Goal: Task Accomplishment & Management: Complete application form

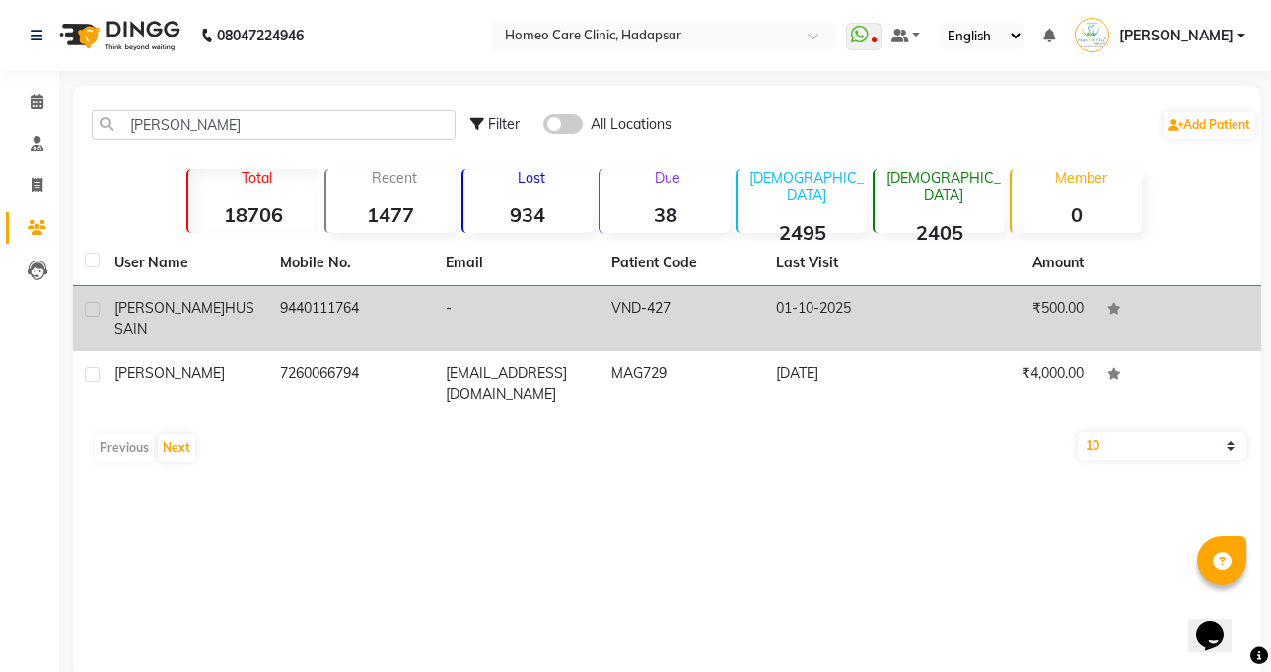
type input "[PERSON_NAME]"
click at [259, 308] on td "[PERSON_NAME]" at bounding box center [186, 318] width 166 height 65
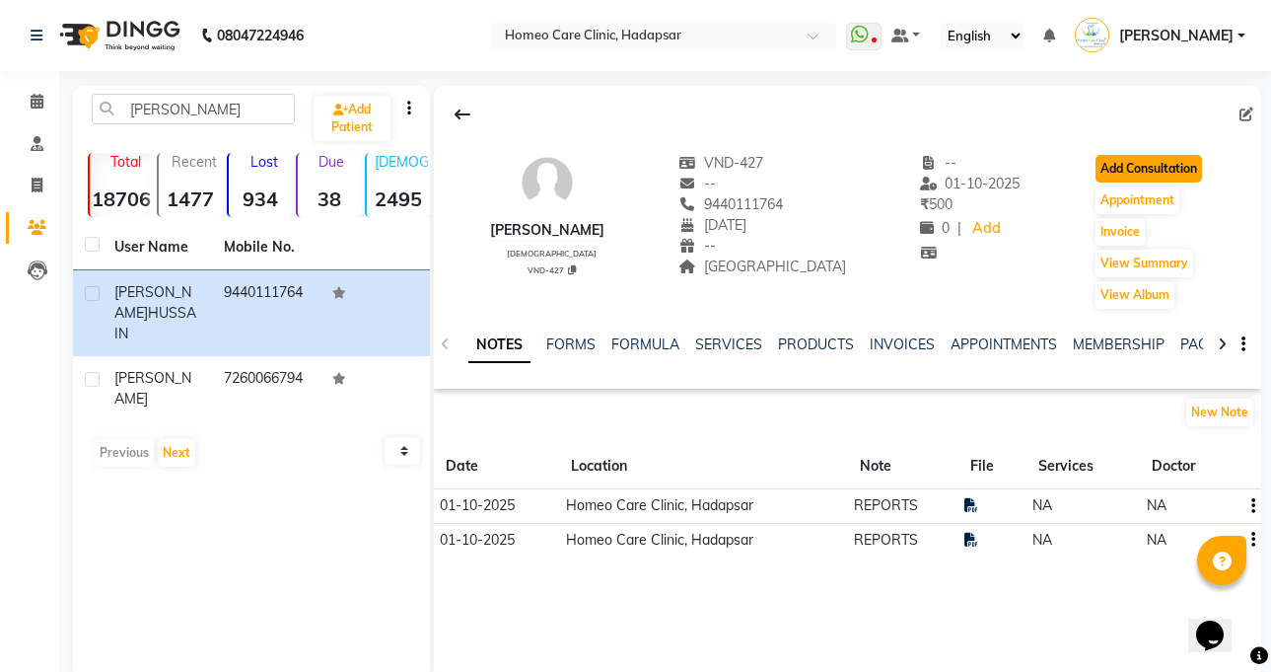
click at [1181, 161] on button "Add Consultation" at bounding box center [1149, 169] width 106 height 28
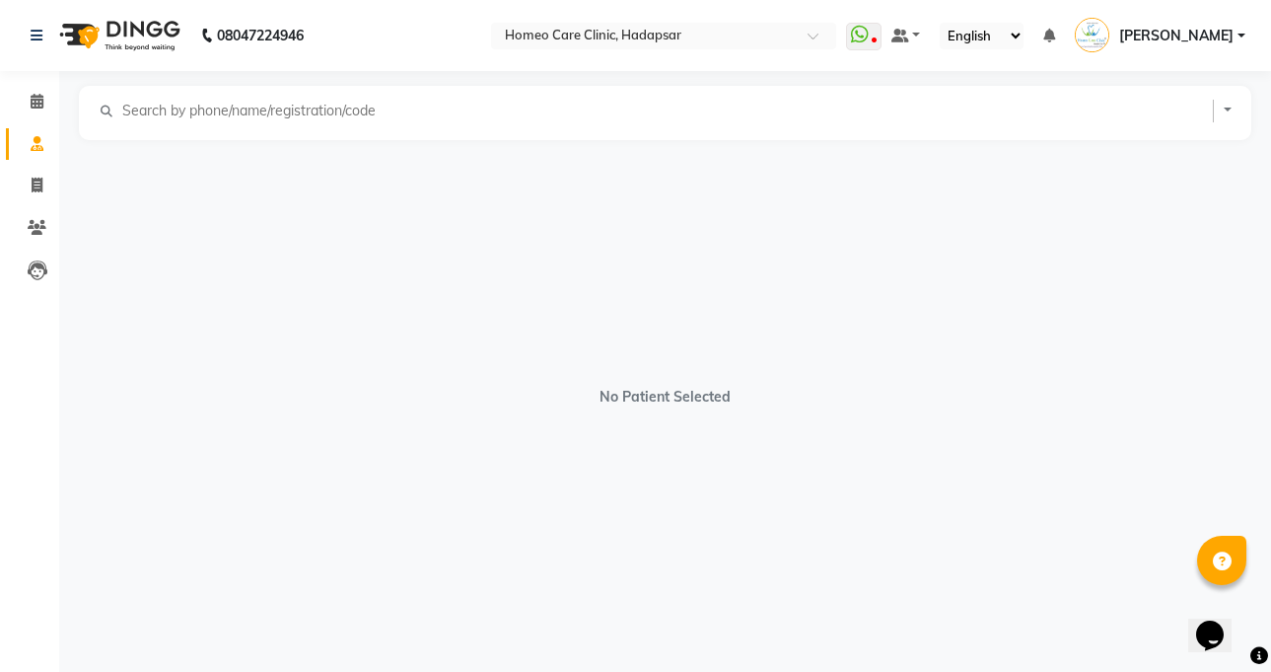
select select "[DEMOGRAPHIC_DATA]"
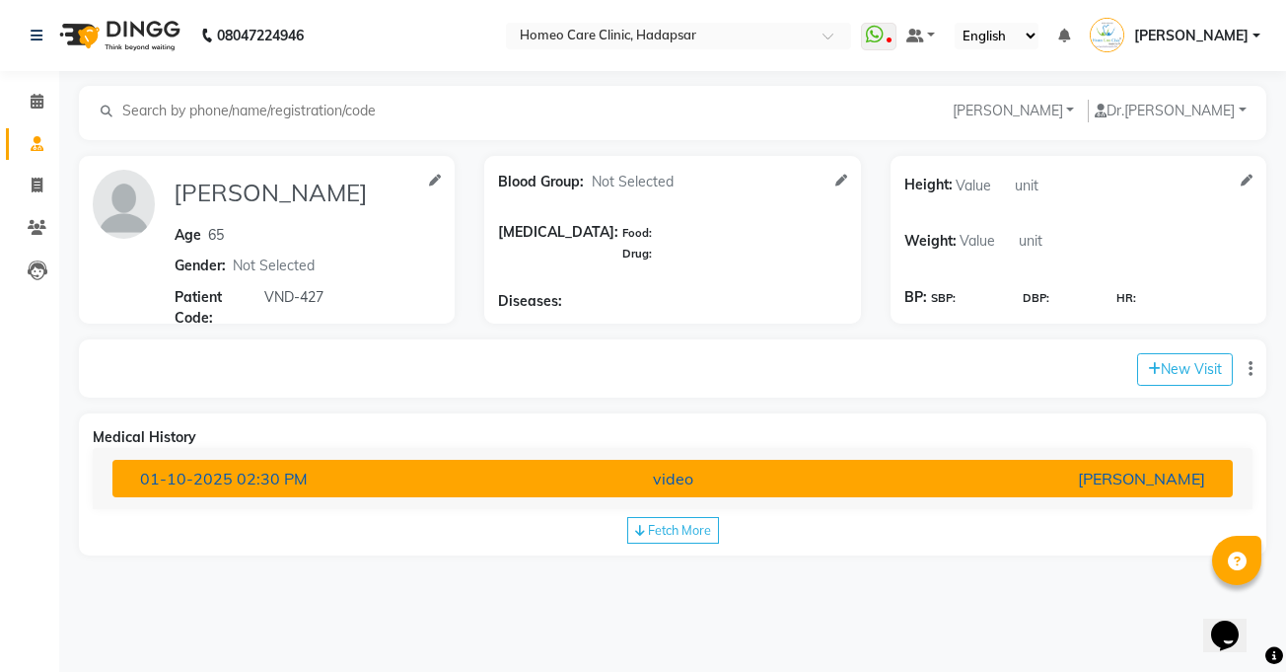
click at [981, 469] on div "[PERSON_NAME]" at bounding box center [1037, 478] width 365 height 24
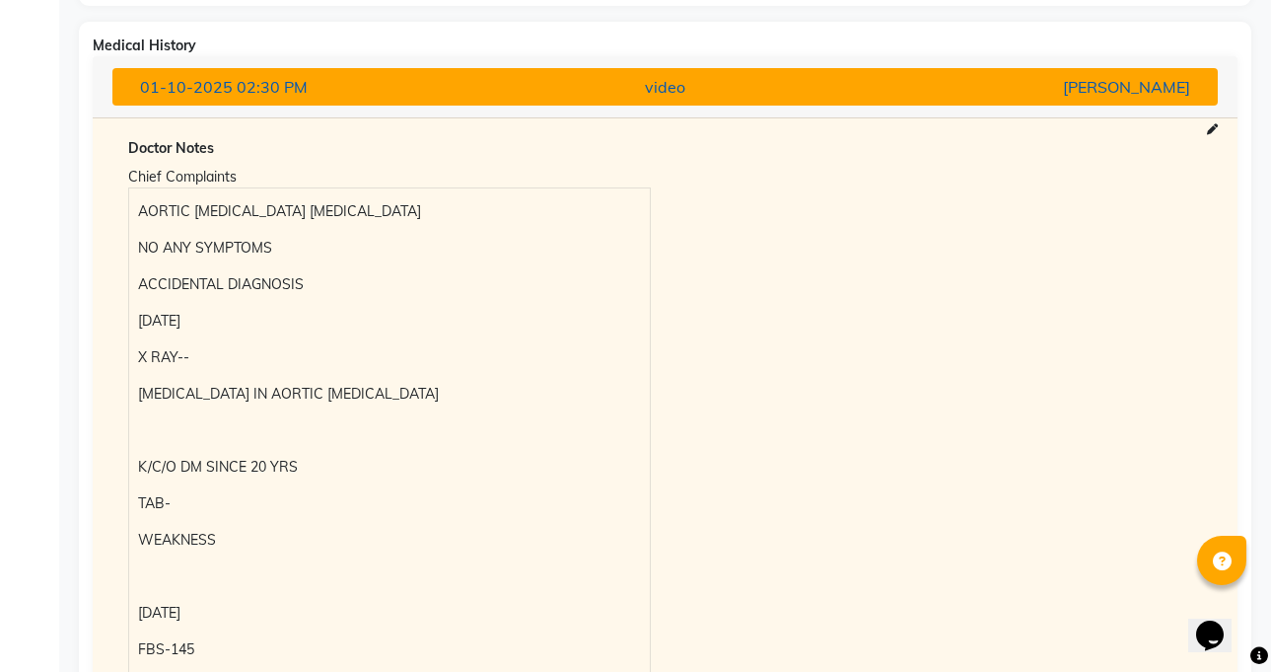
scroll to position [744, 0]
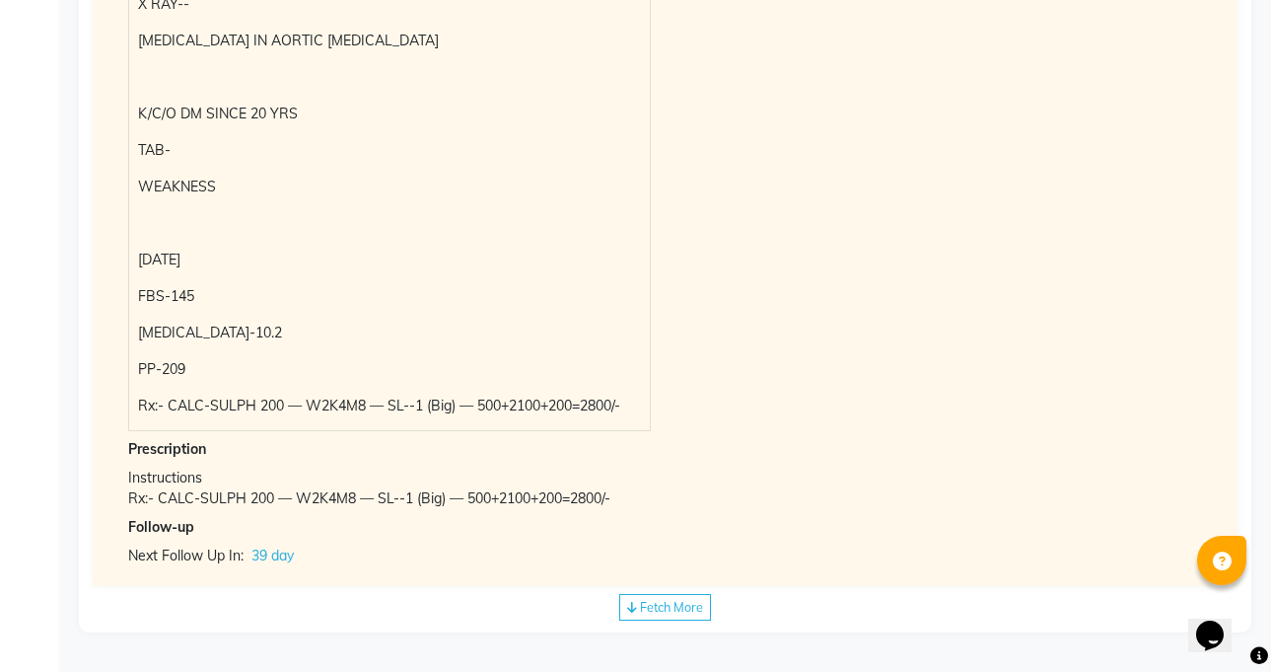
click at [347, 501] on div "Rx:- CALC-SULPH 200 — W2K4M8 — SL--1 (Big) — 500+2100+200=2800/-" at bounding box center [665, 498] width 1074 height 21
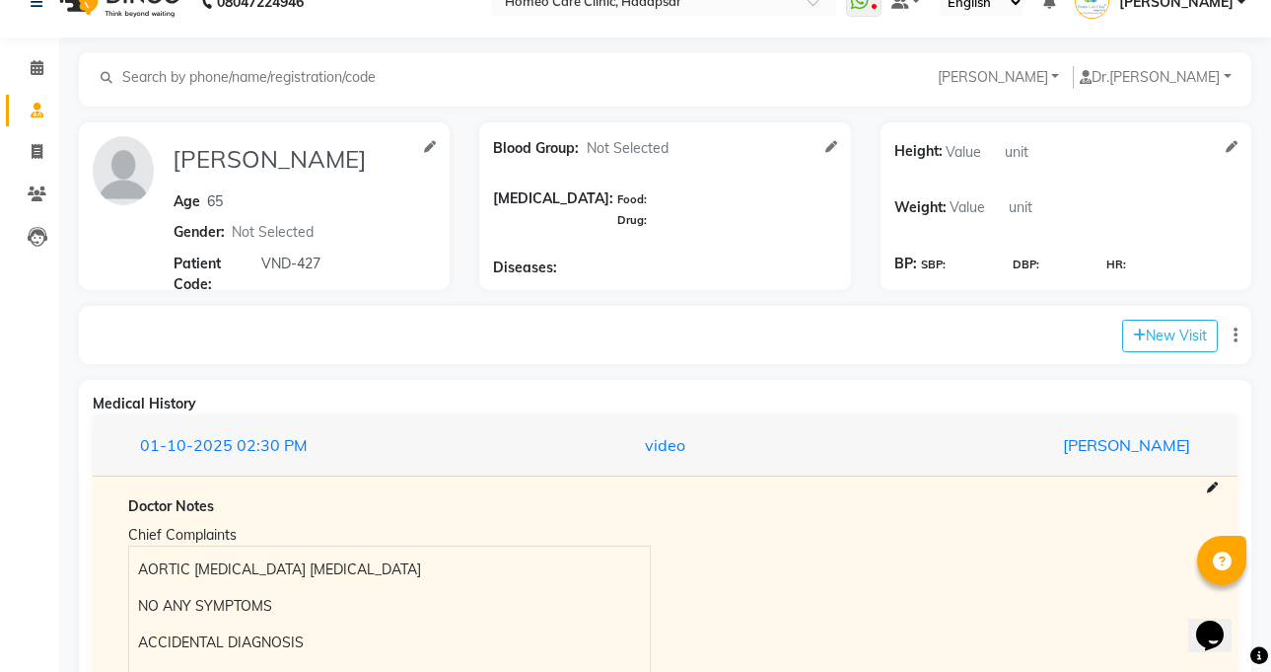
scroll to position [0, 0]
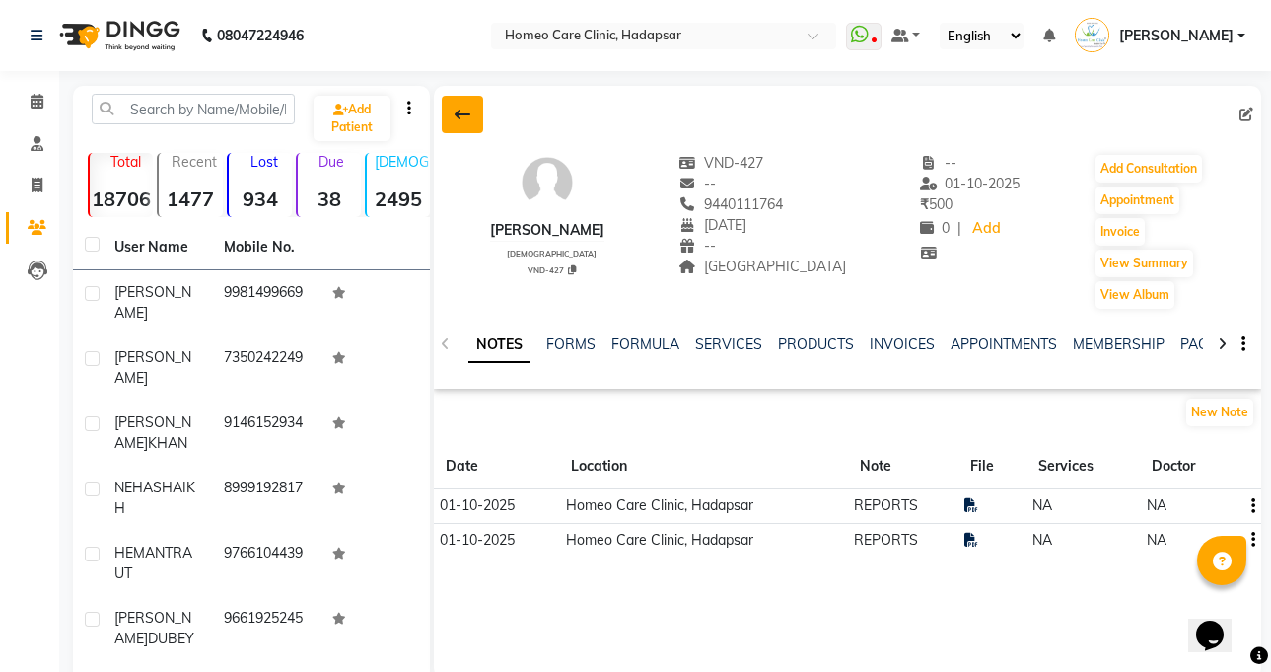
click at [452, 114] on button at bounding box center [462, 114] width 41 height 37
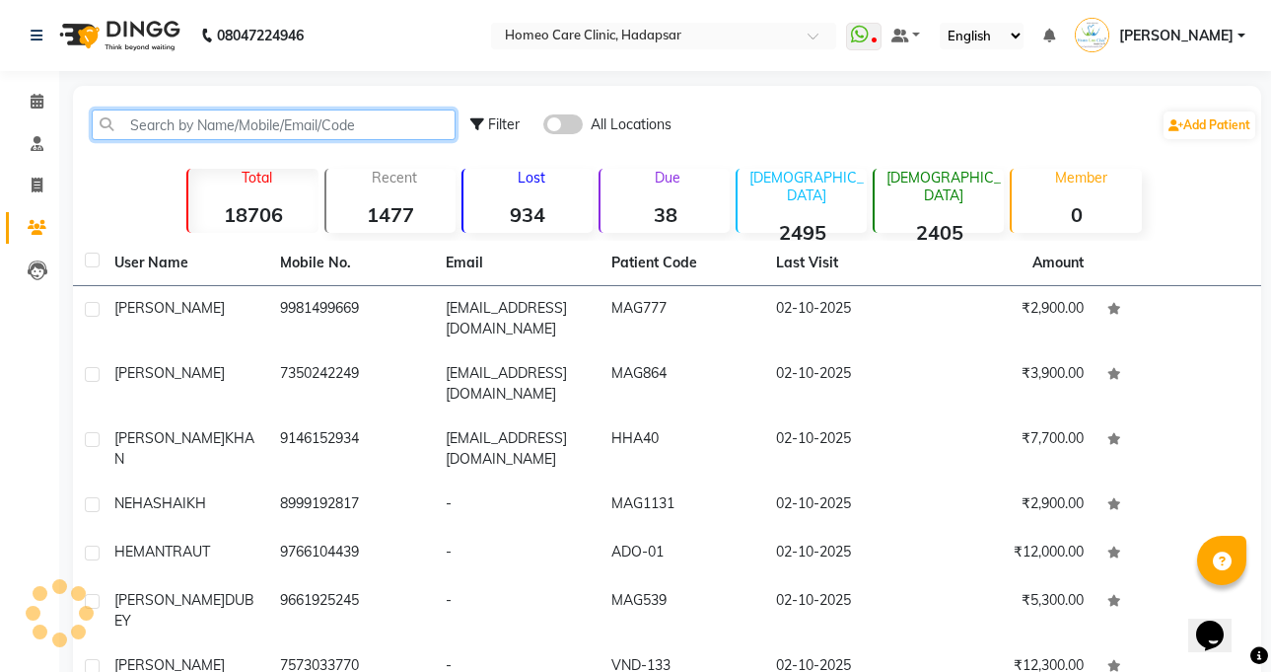
click at [271, 129] on input "text" at bounding box center [274, 124] width 364 height 31
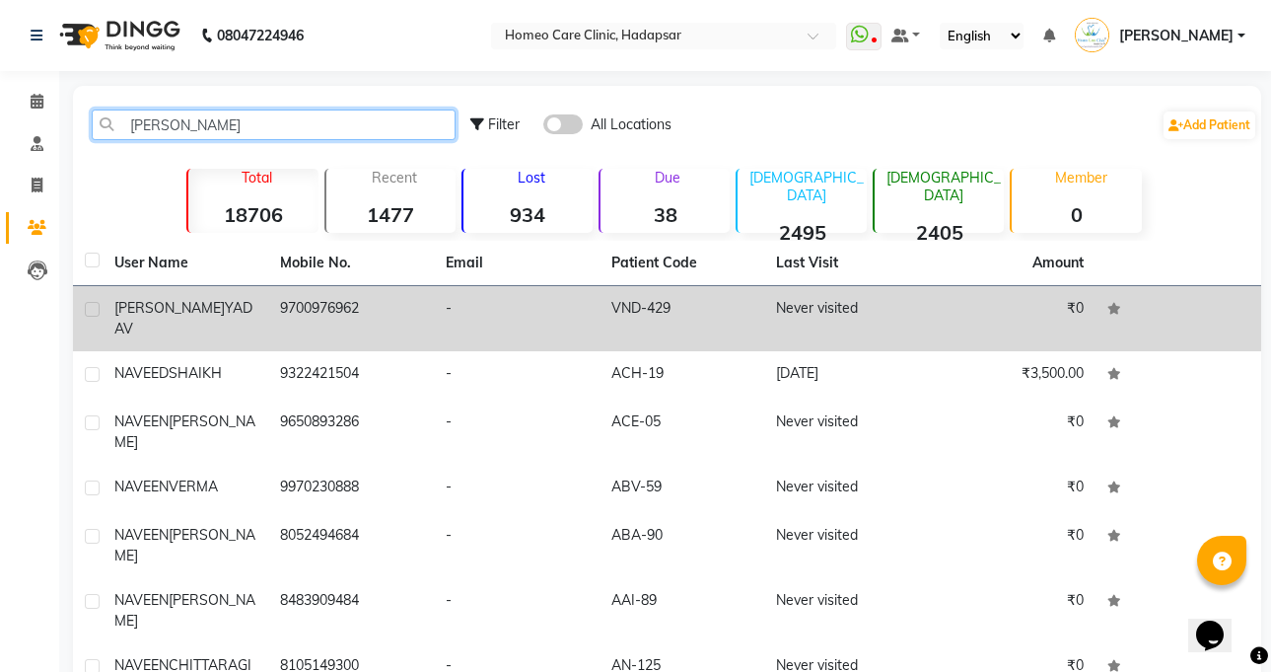
type input "[PERSON_NAME]"
click at [469, 341] on td "-" at bounding box center [517, 318] width 166 height 65
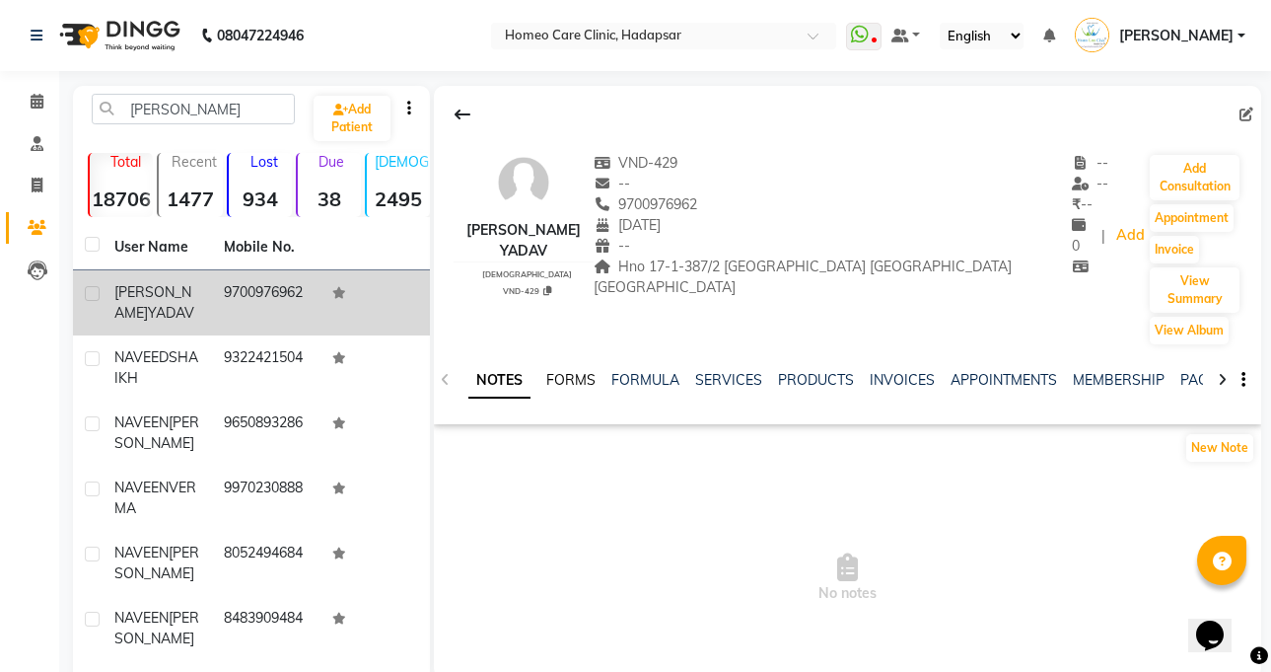
click at [570, 371] on link "FORMS" at bounding box center [570, 380] width 49 height 18
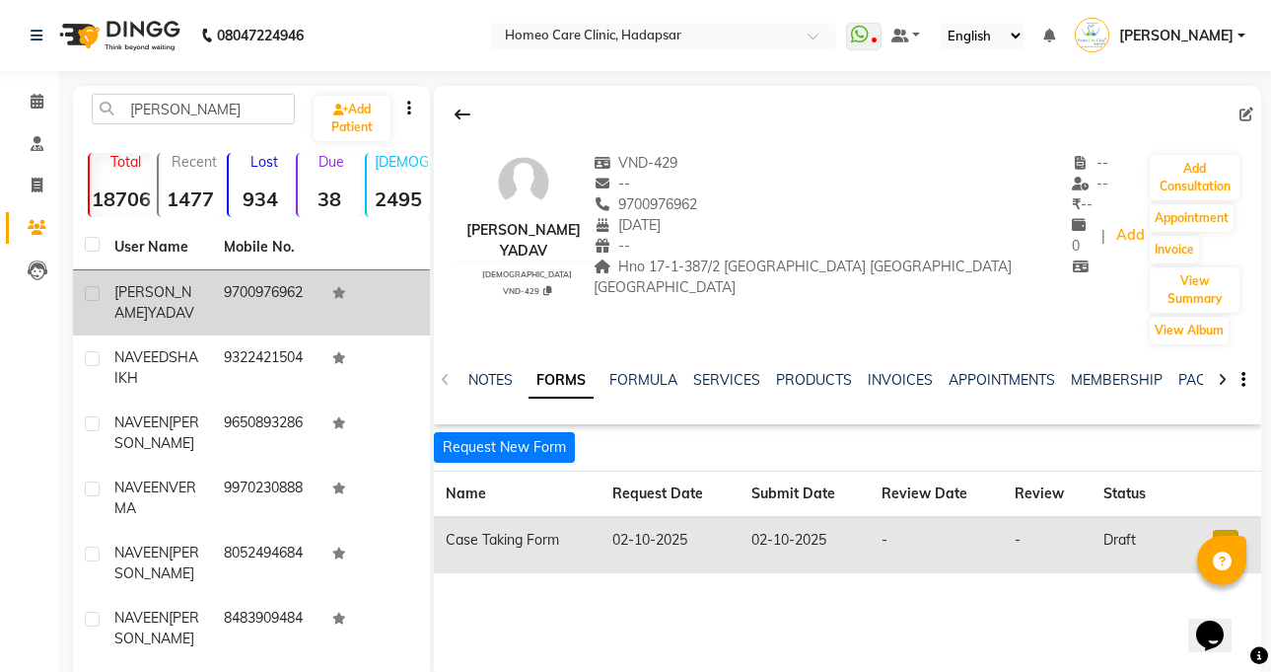
click at [1221, 530] on link at bounding box center [1226, 545] width 26 height 31
click at [1155, 602] on link "Open in staff mode" at bounding box center [1172, 618] width 186 height 32
click at [1183, 162] on button "Add Consultation" at bounding box center [1195, 177] width 90 height 45
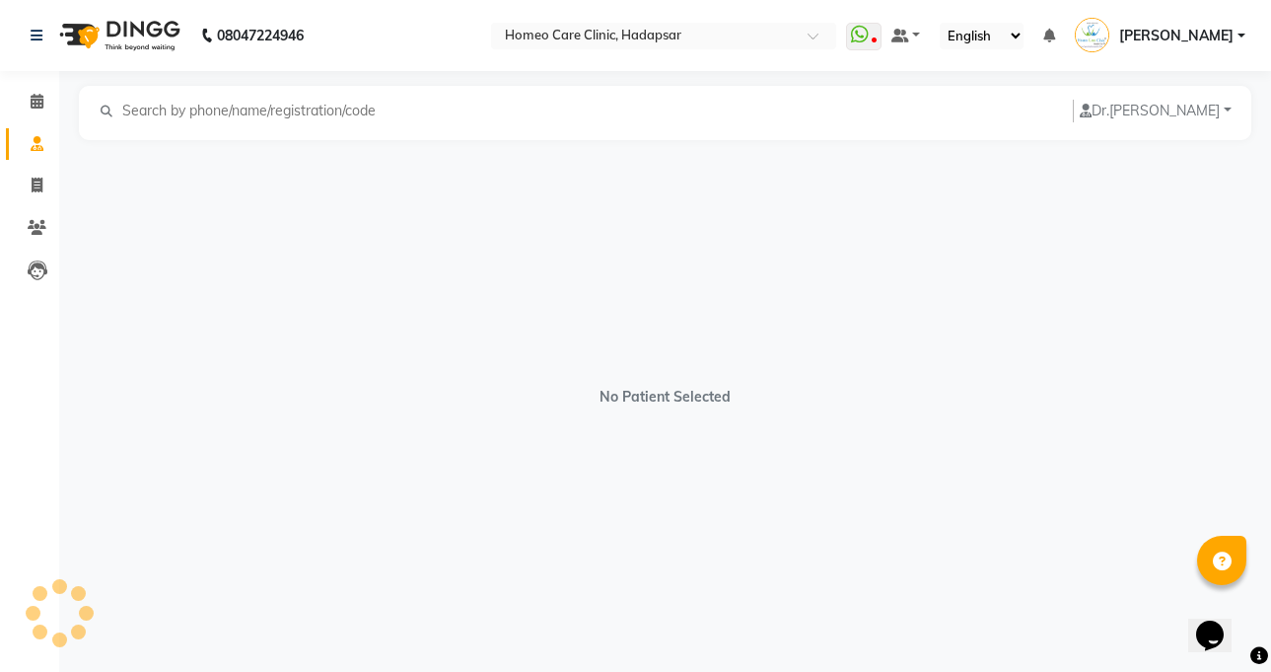
select select "[DEMOGRAPHIC_DATA]"
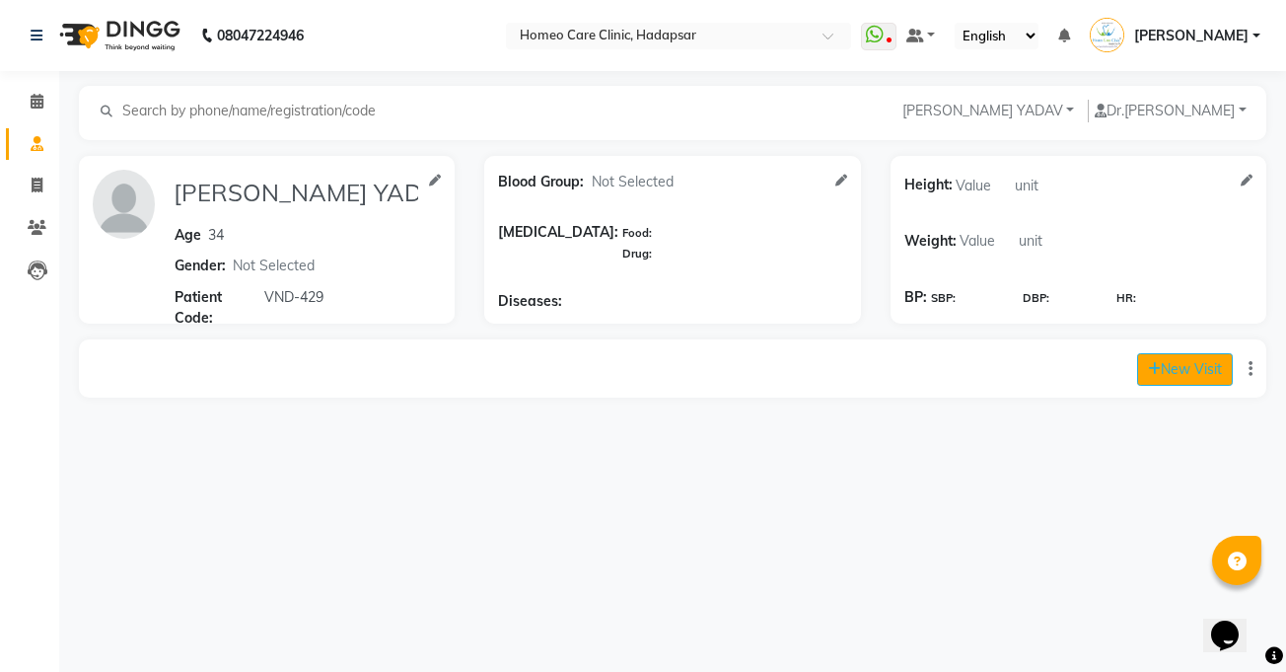
click at [1192, 366] on button "New Visit" at bounding box center [1185, 369] width 96 height 33
select select "980"
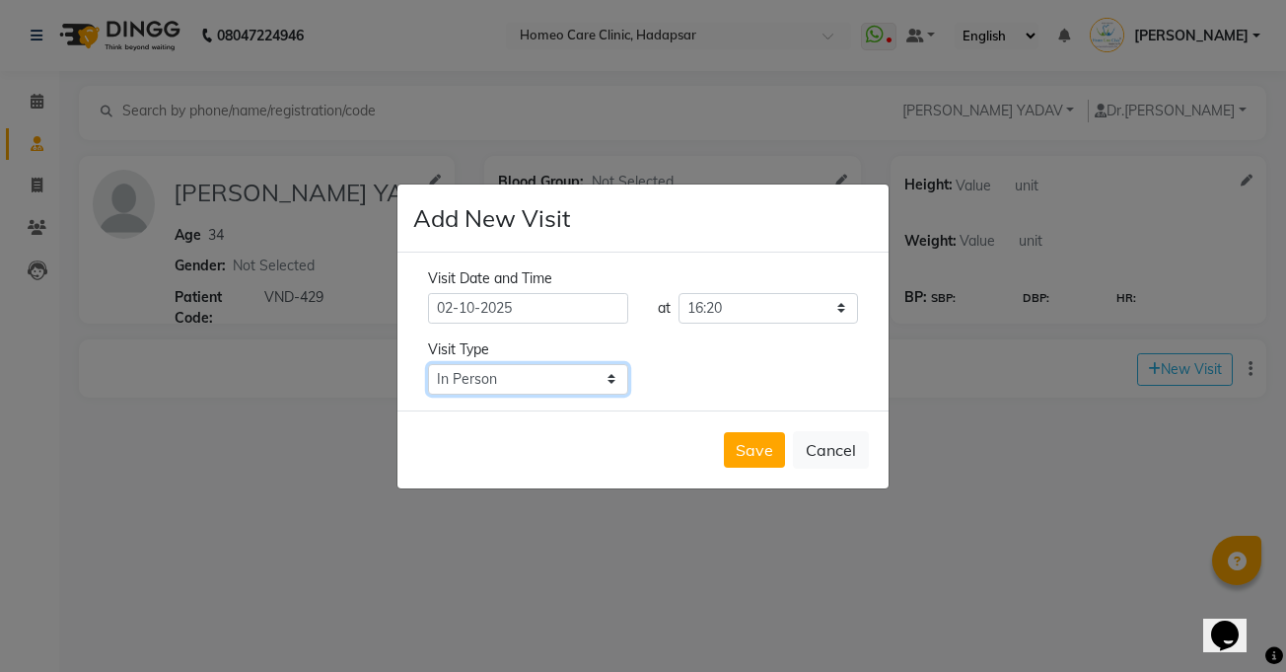
click at [562, 373] on select "Select Type In Person Video Phone Chat" at bounding box center [528, 379] width 200 height 31
select select "video"
click at [428, 364] on select "Select Type In Person Video Phone Chat" at bounding box center [528, 379] width 200 height 31
click at [759, 457] on button "Save" at bounding box center [754, 449] width 61 height 35
type input "[PERSON_NAME] YADAV"
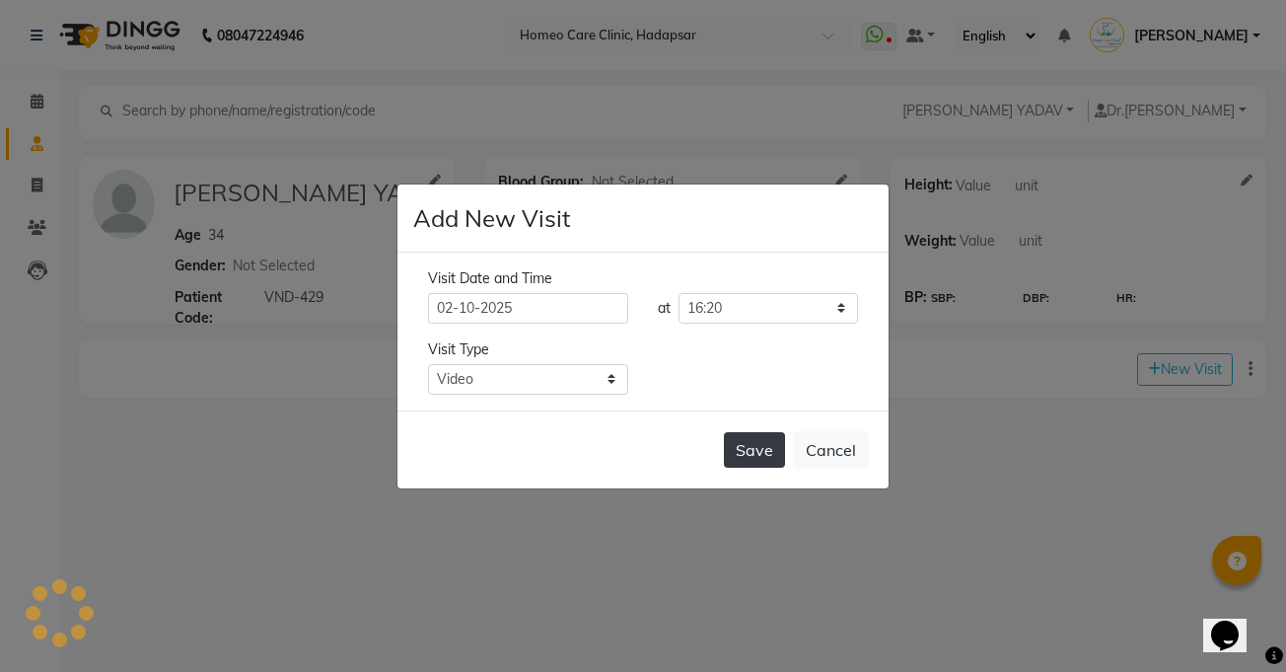
type input "34"
select select "[DEMOGRAPHIC_DATA]"
type input "VND-429"
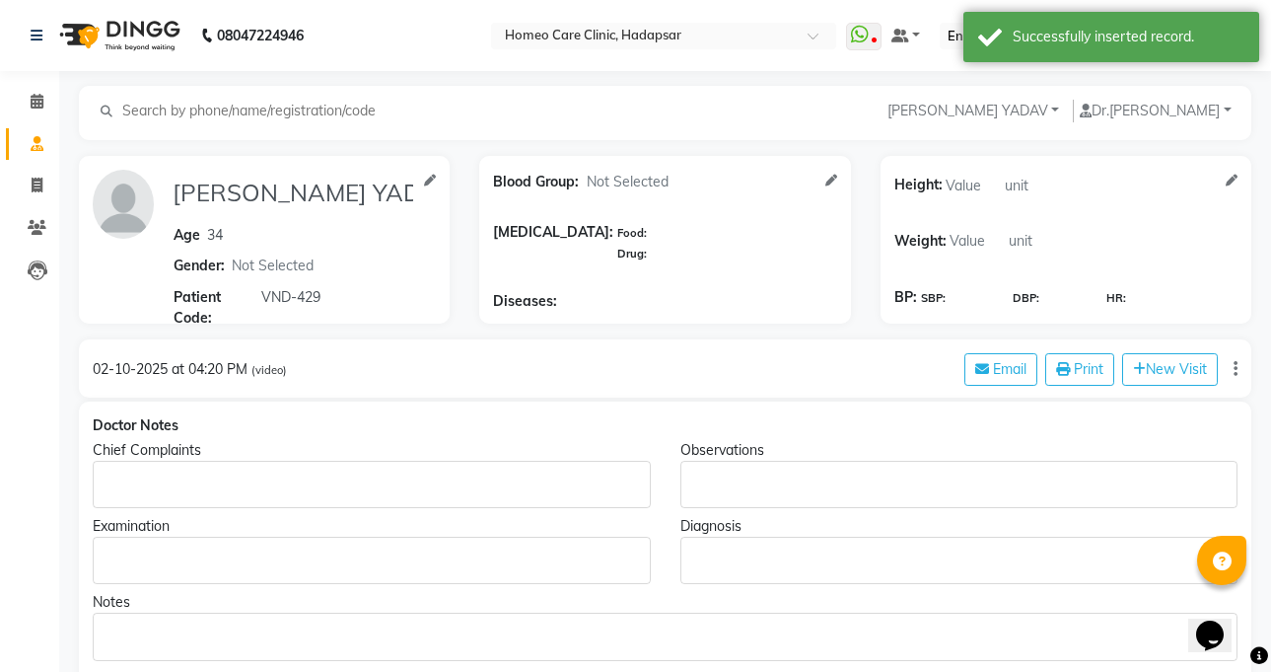
click at [581, 482] on p "Rich Text Editor, main" at bounding box center [371, 484] width 539 height 21
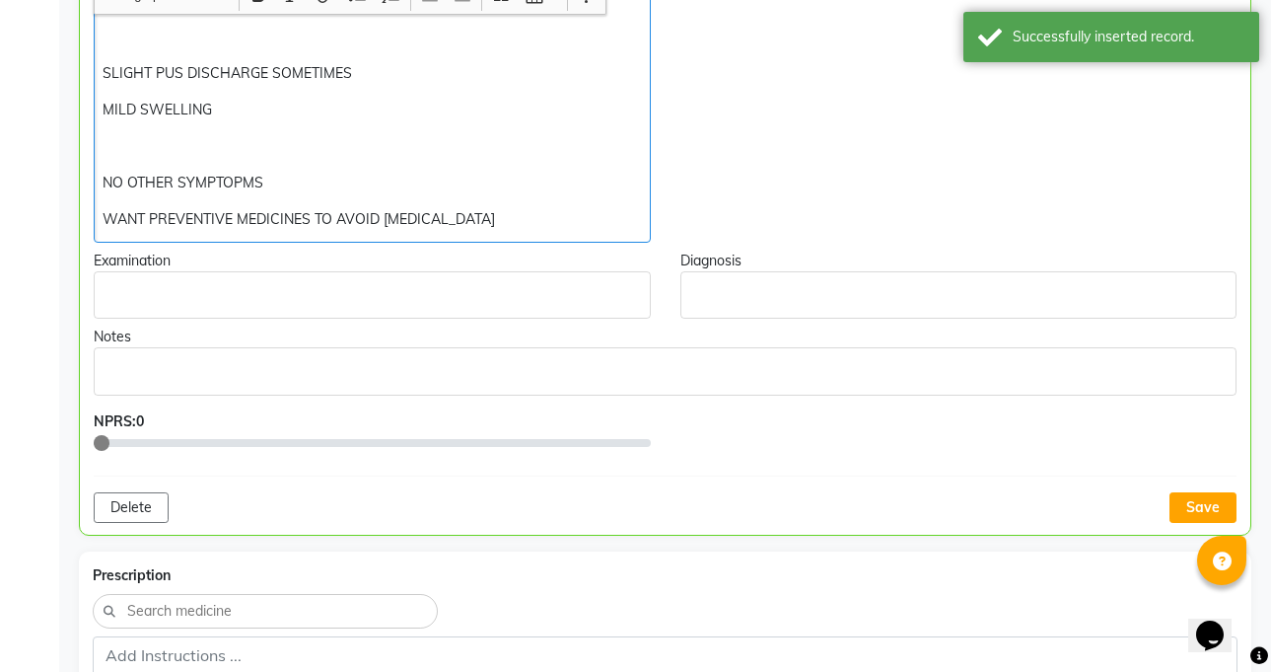
scroll to position [562, 0]
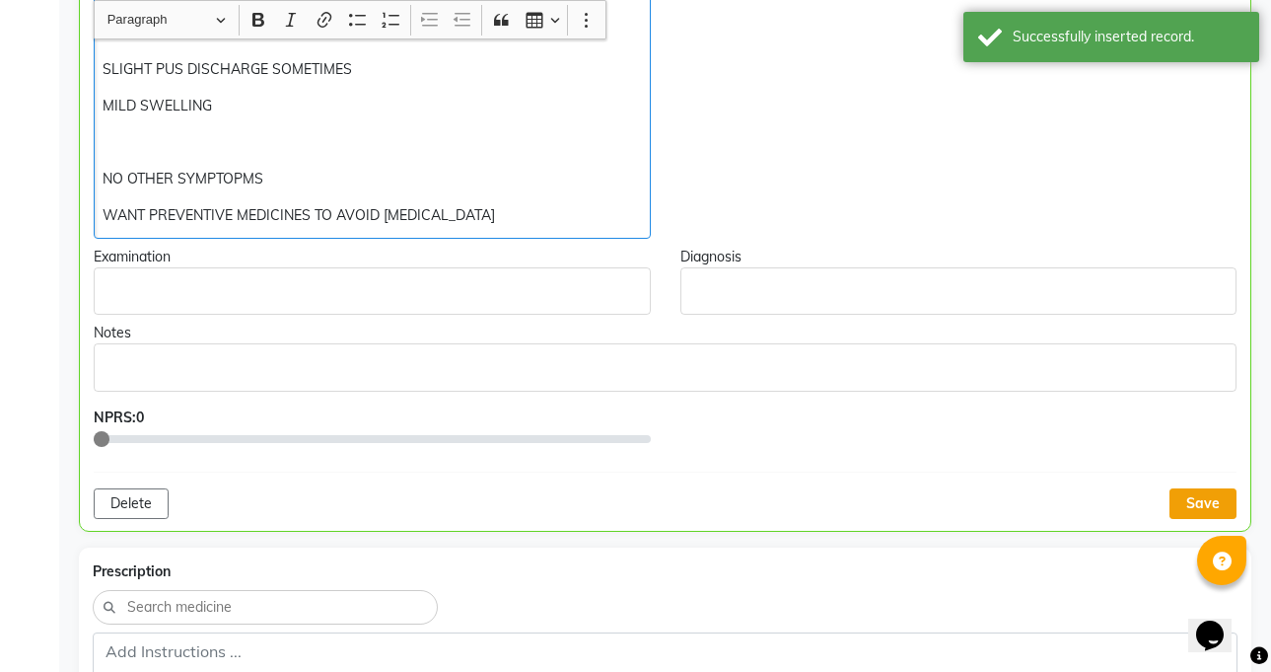
click at [1196, 492] on button "Save" at bounding box center [1202, 503] width 67 height 31
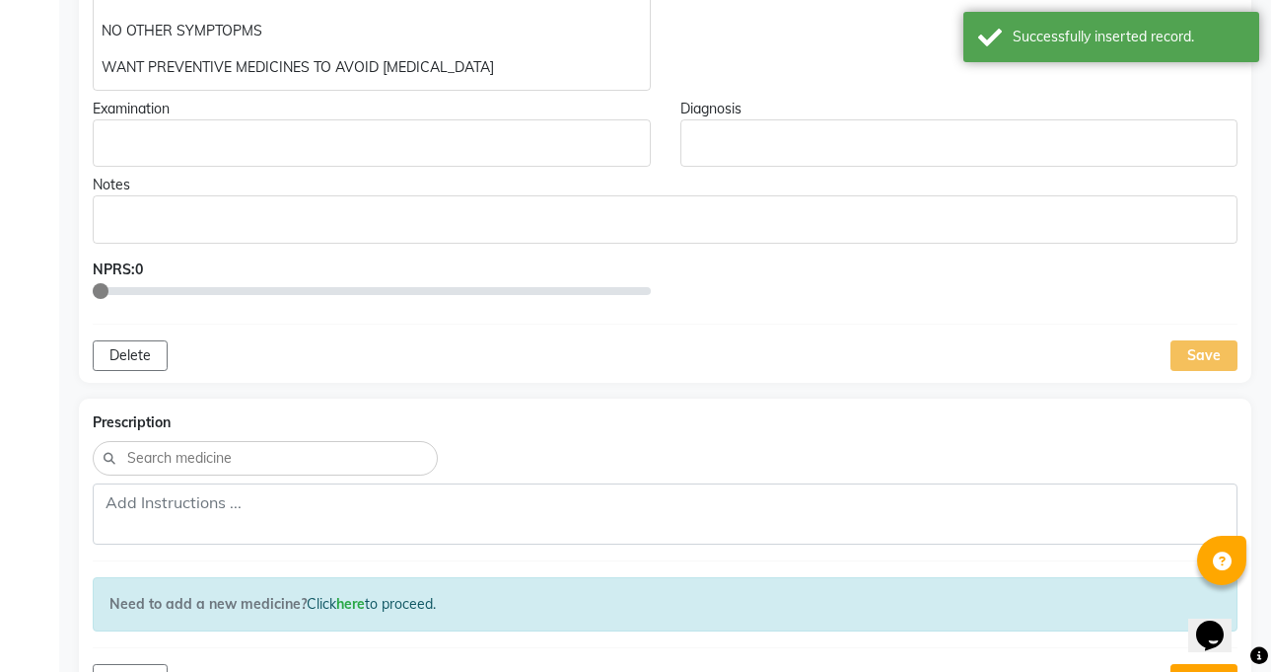
scroll to position [728, 0]
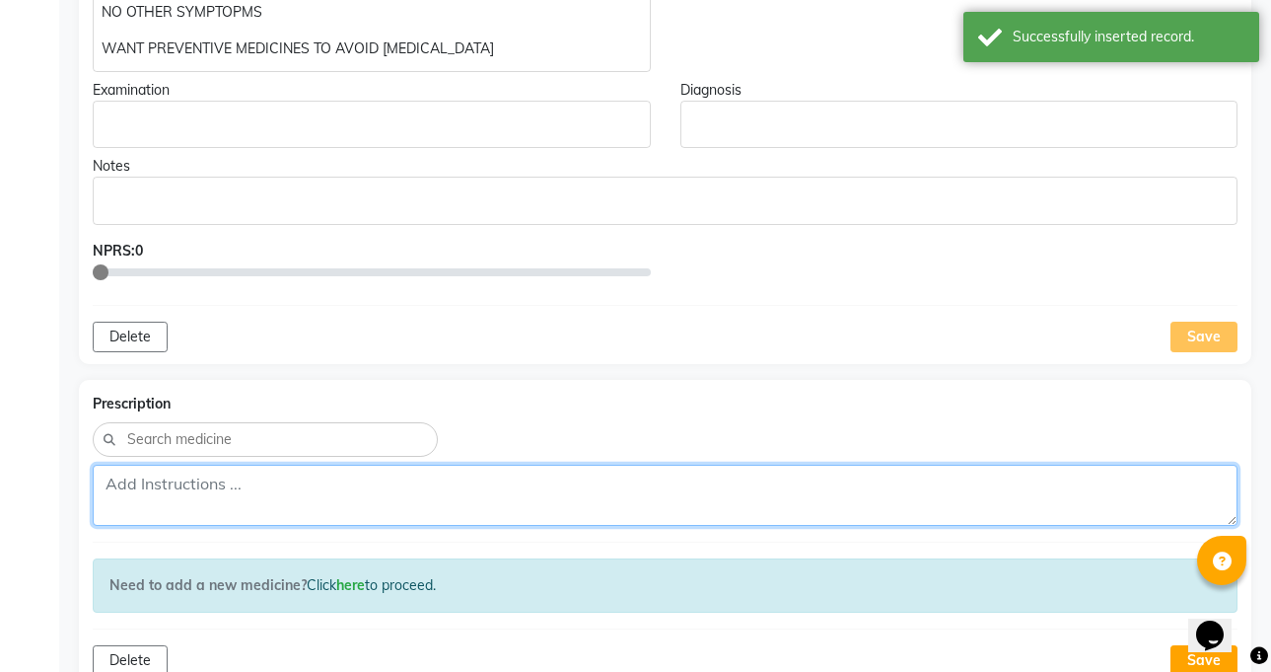
click at [930, 490] on textarea at bounding box center [665, 494] width 1145 height 61
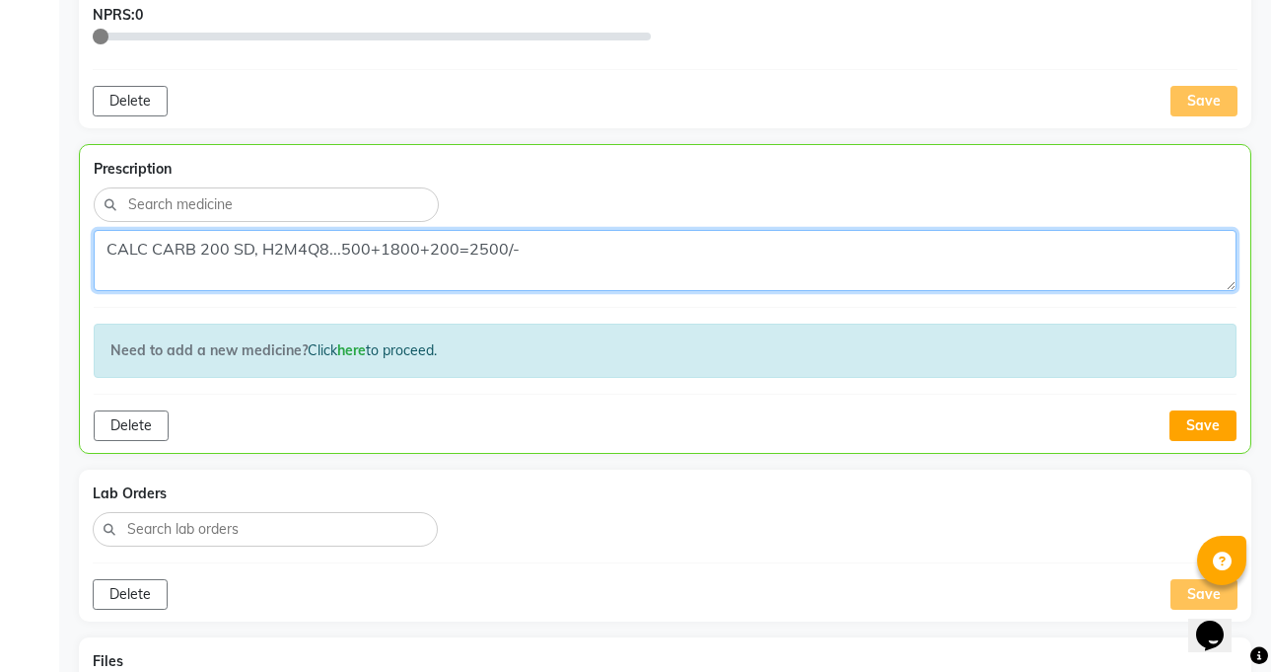
scroll to position [965, 0]
type textarea "CALC CARB 200 SD, H2M4Q8...500+1800+200=2500/-"
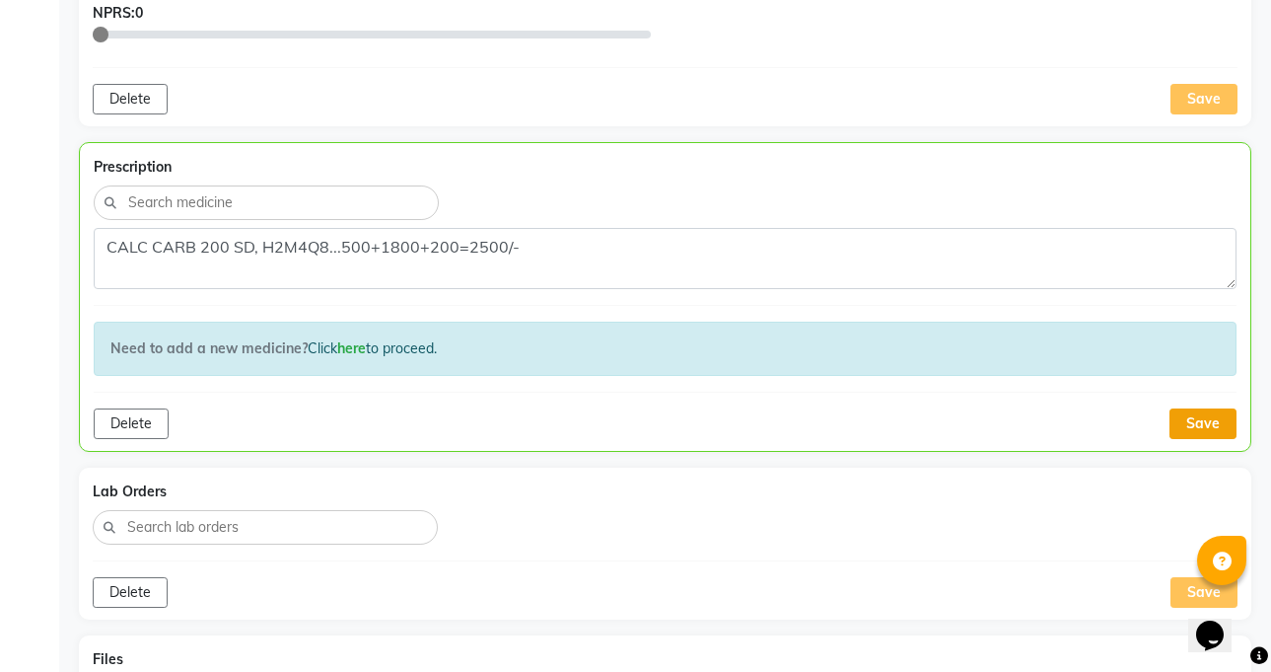
click at [1201, 417] on button "Save" at bounding box center [1202, 423] width 67 height 31
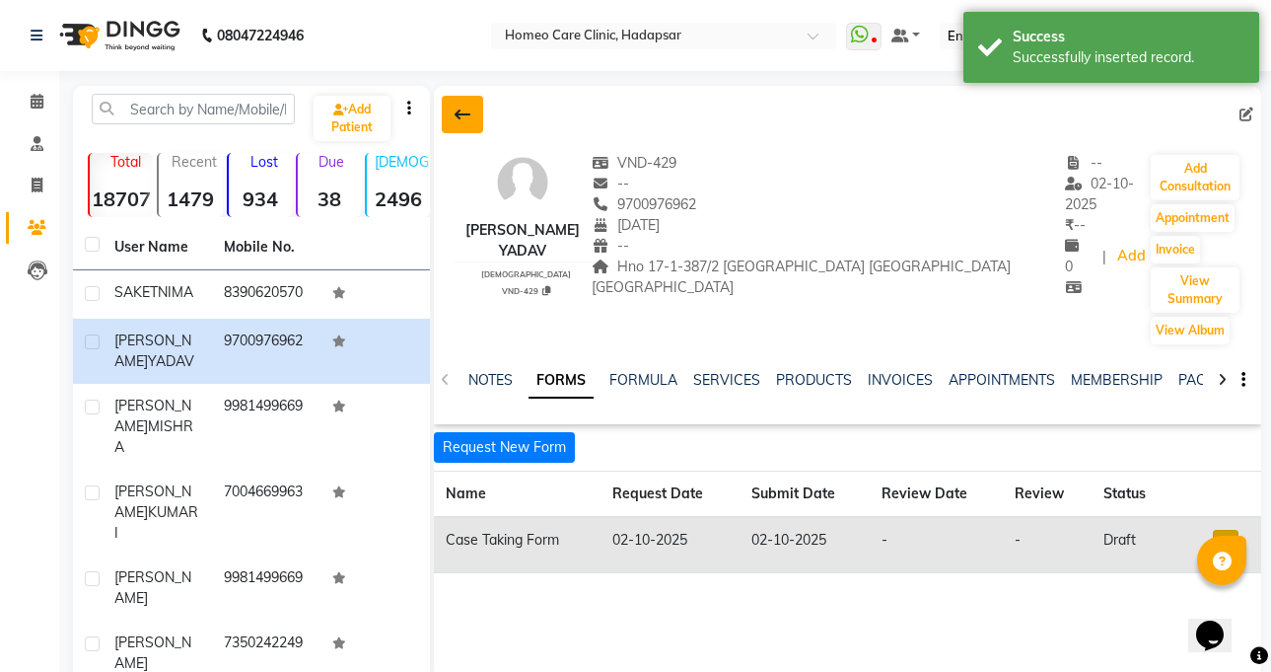
click at [458, 107] on icon at bounding box center [463, 114] width 16 height 16
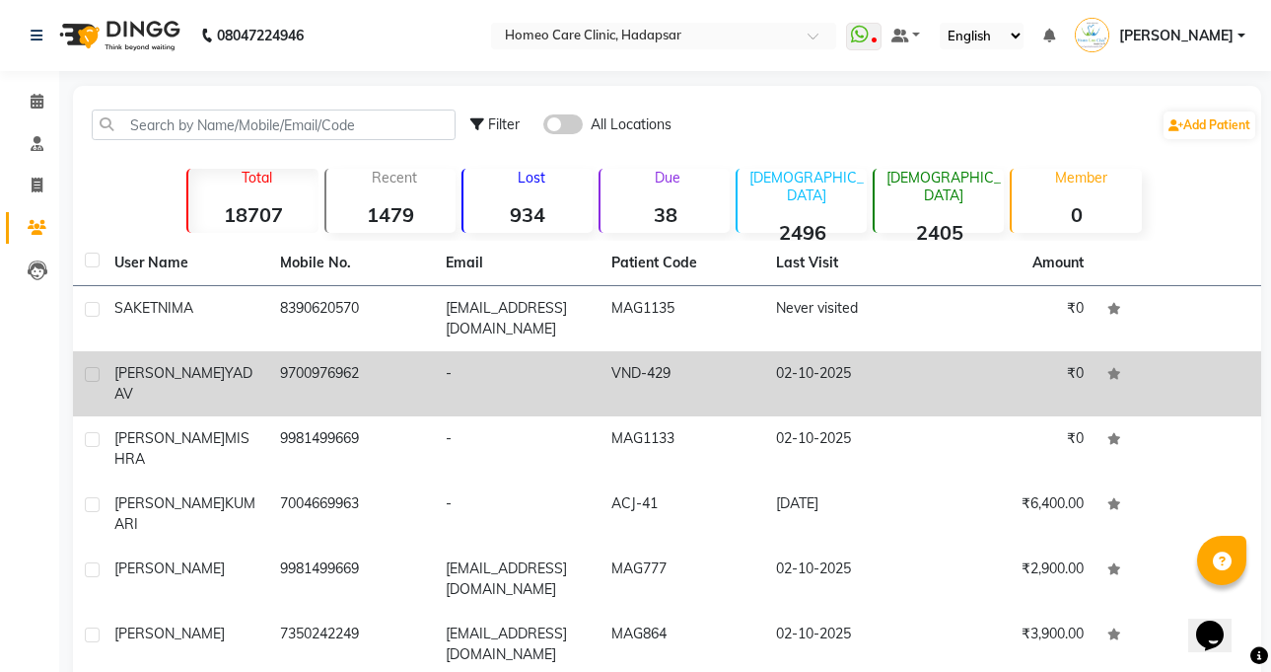
click at [598, 390] on td "-" at bounding box center [517, 383] width 166 height 65
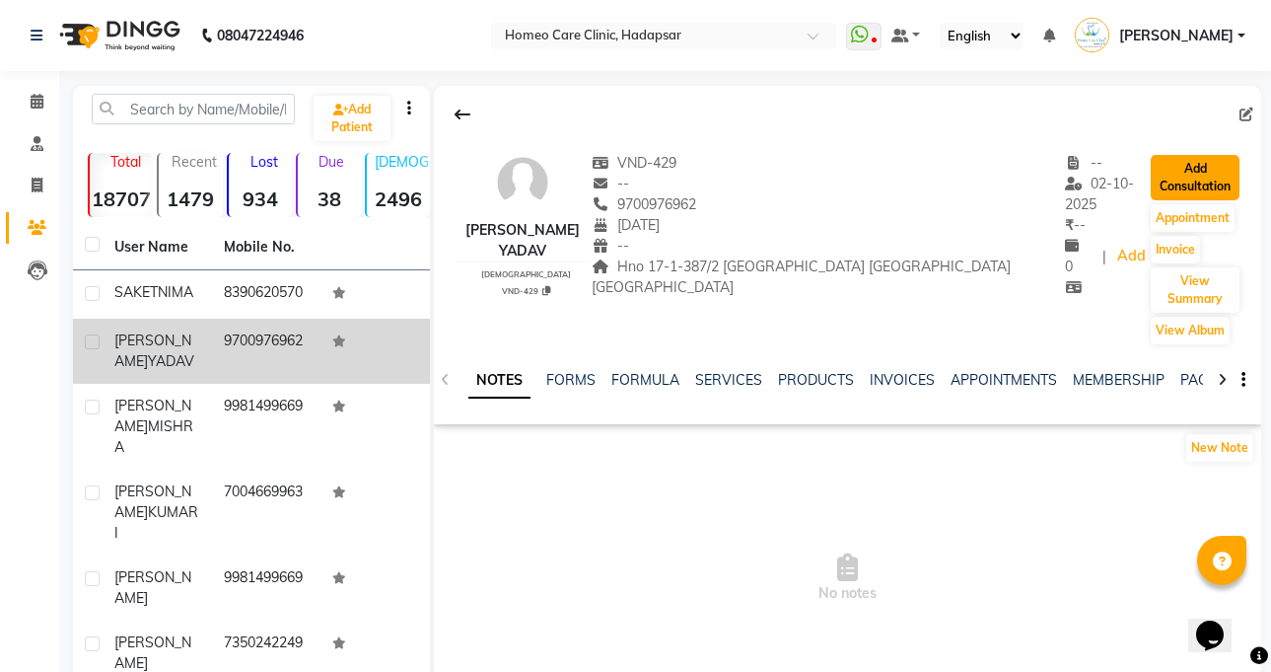
click at [1181, 159] on button "Add Consultation" at bounding box center [1195, 177] width 89 height 45
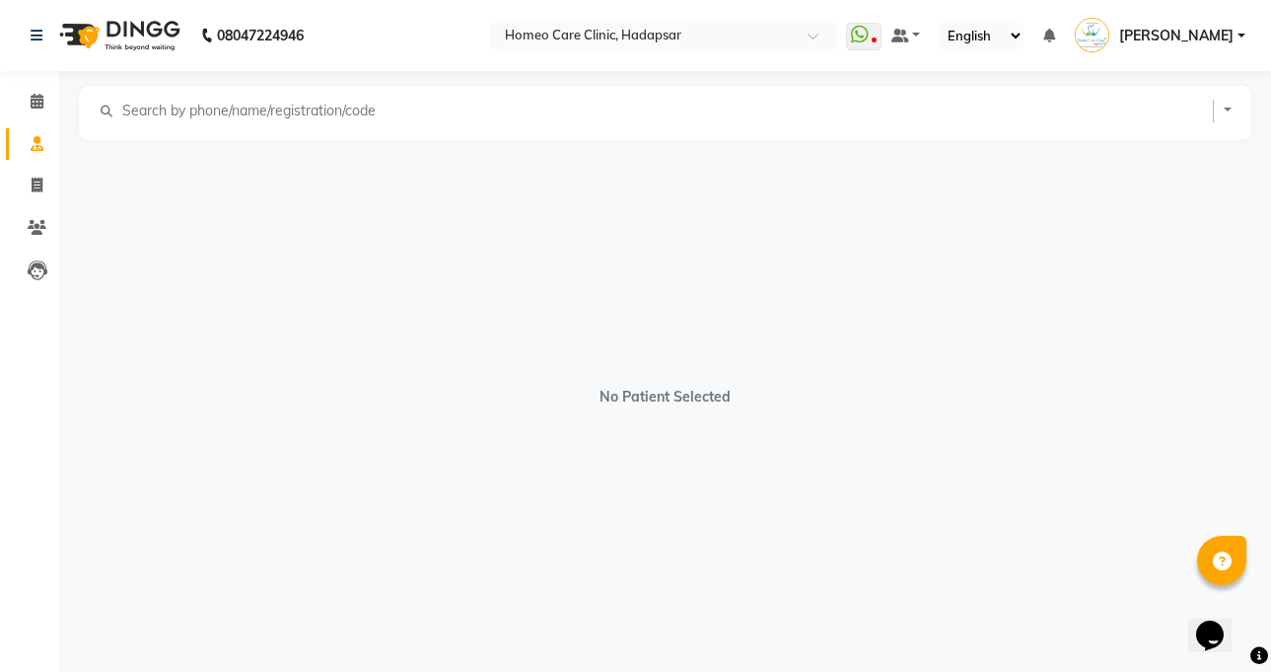
select select "[DEMOGRAPHIC_DATA]"
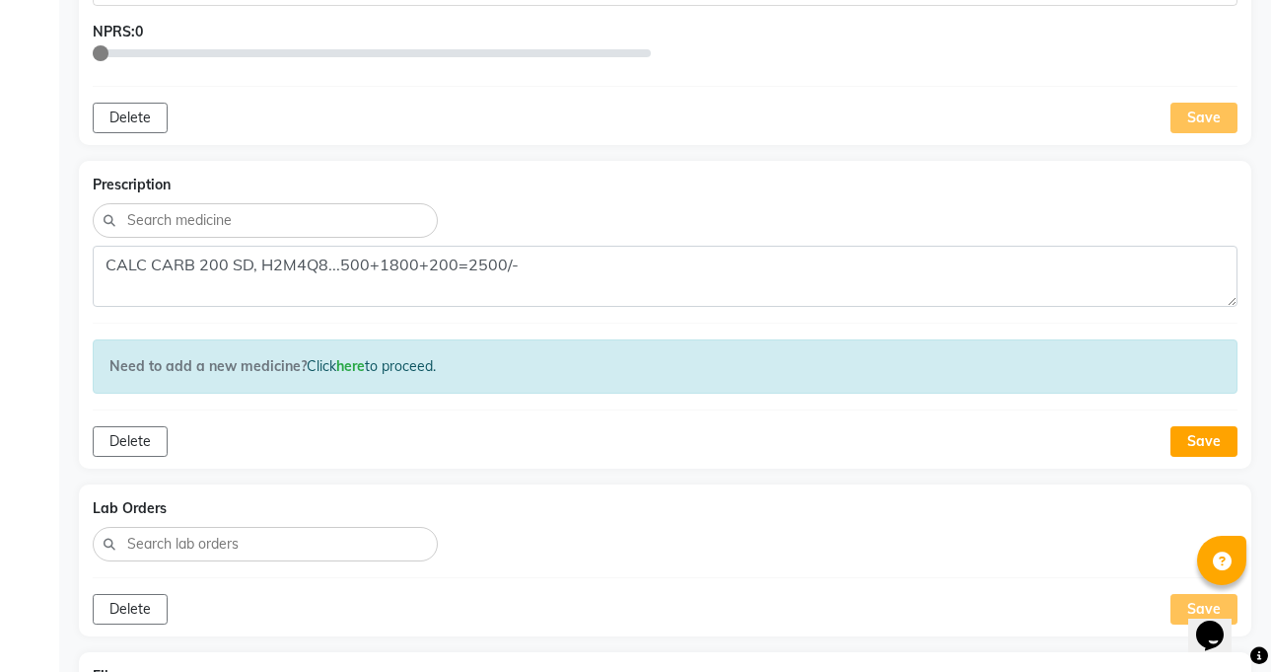
scroll to position [950, 0]
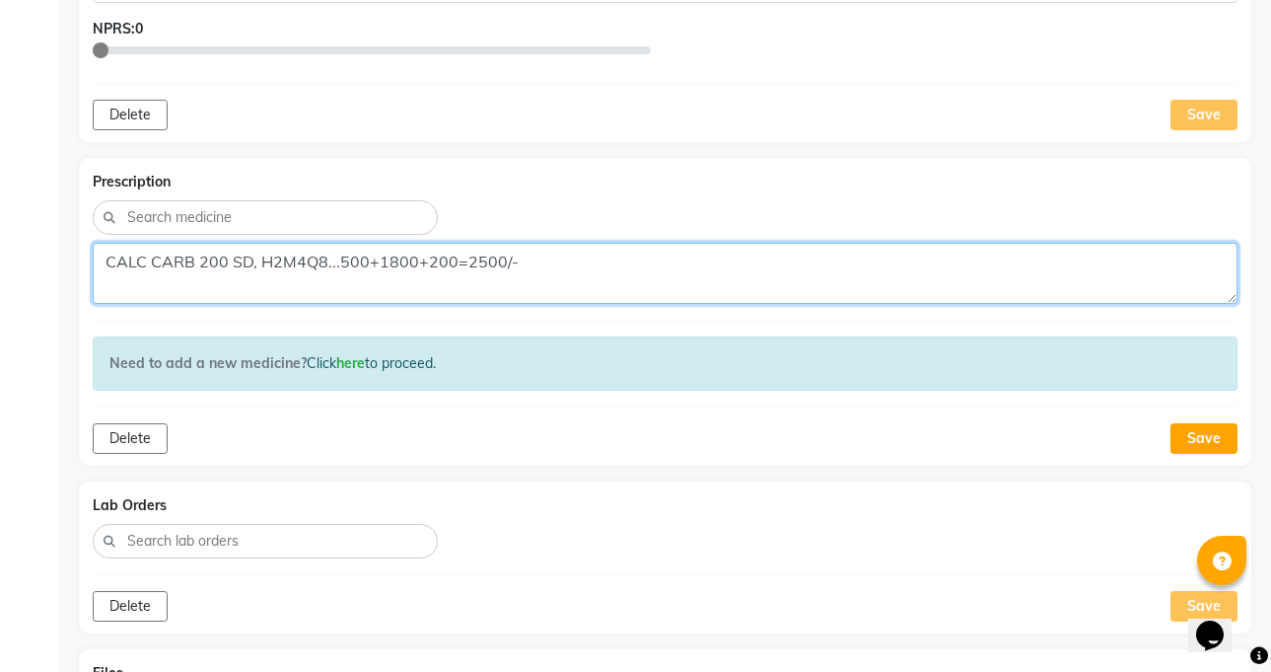
click at [176, 265] on textarea "CALC CARB 200 SD, H2M4Q8...500+1800+200=2500/-" at bounding box center [665, 273] width 1145 height 61
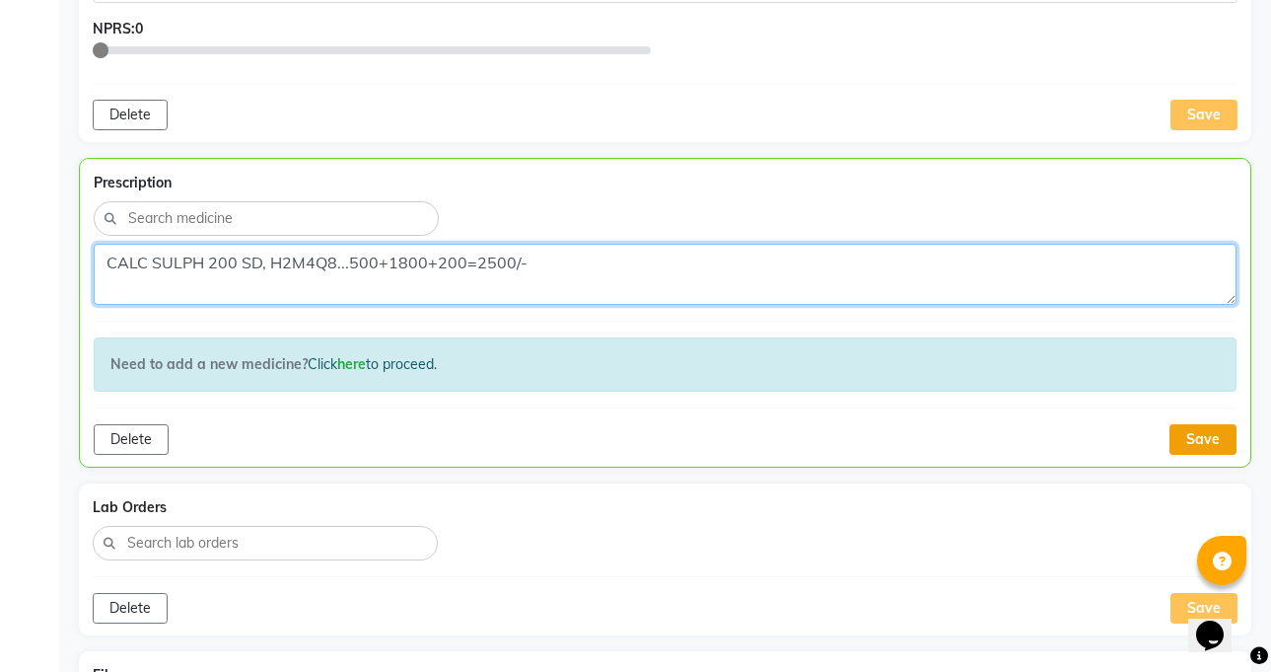
type textarea "CALC SULPH 200 SD, H2M4Q8...500+1800+200=2500/-"
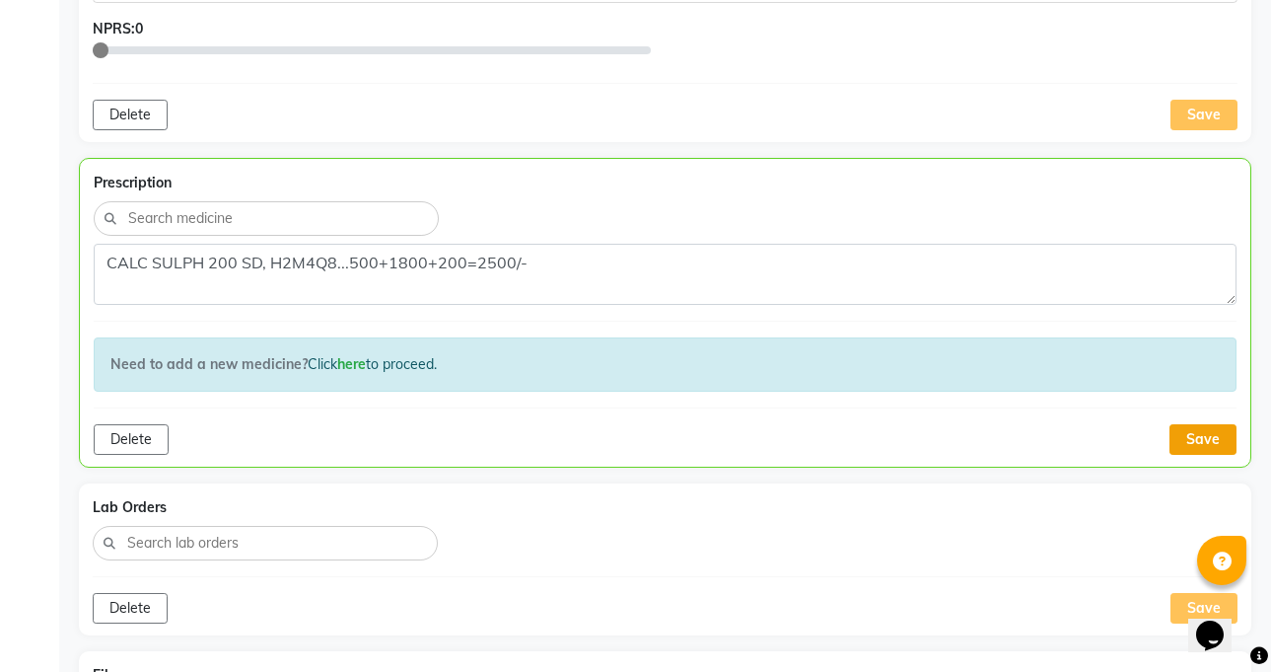
click at [1186, 435] on button "Save" at bounding box center [1202, 439] width 67 height 31
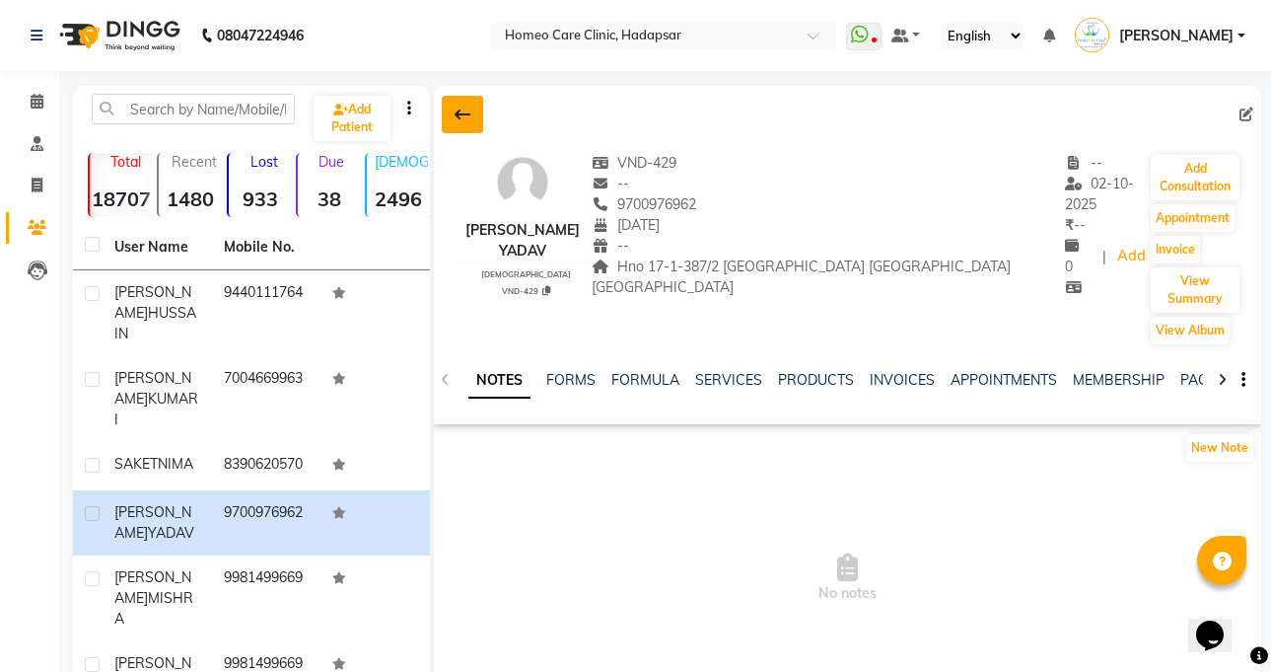
click at [473, 118] on button at bounding box center [462, 114] width 41 height 37
